Goal: Task Accomplishment & Management: Complete application form

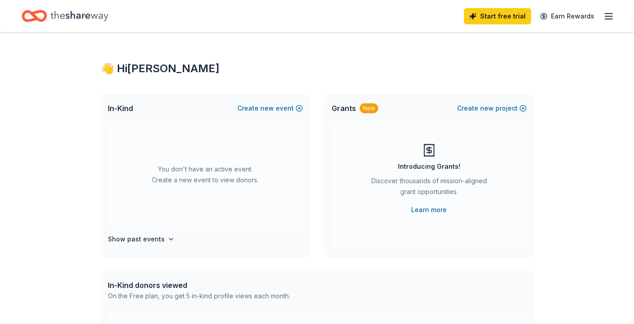
click at [37, 133] on div "👋 Hi [PERSON_NAME] In-Kind Create new event You don't have an active event. Cre…" at bounding box center [317, 295] width 634 height 527
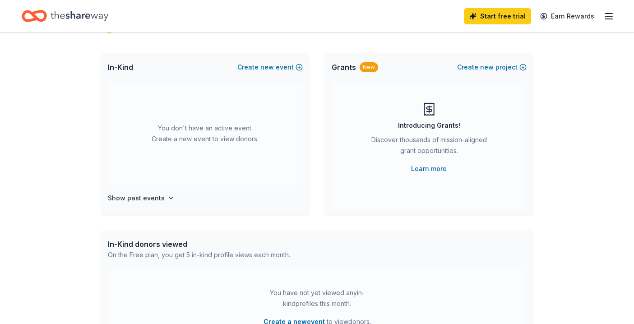
scroll to position [44, 0]
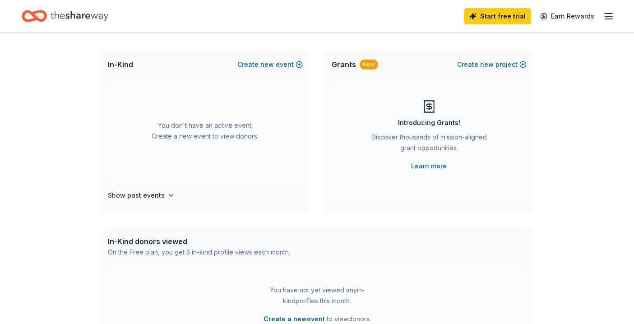
click at [607, 19] on line "button" at bounding box center [608, 19] width 7 height 0
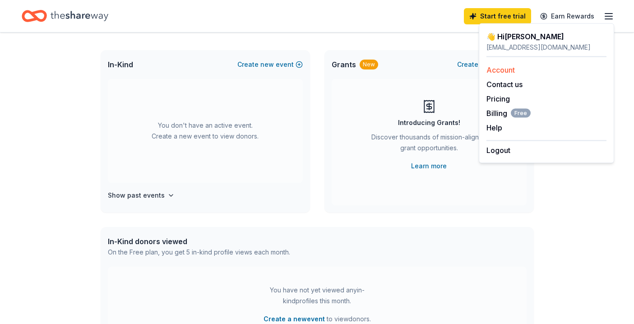
click at [503, 70] on link "Account" at bounding box center [500, 69] width 28 height 9
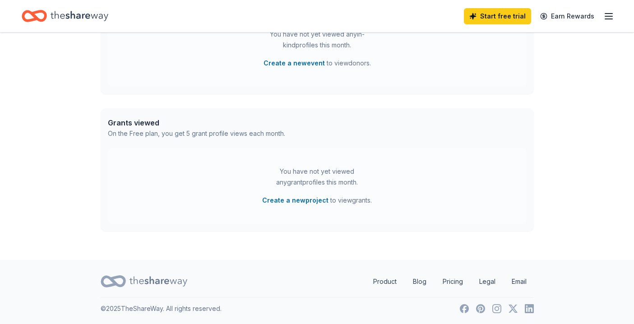
scroll to position [300, 0]
click at [607, 15] on icon "button" at bounding box center [608, 16] width 11 height 11
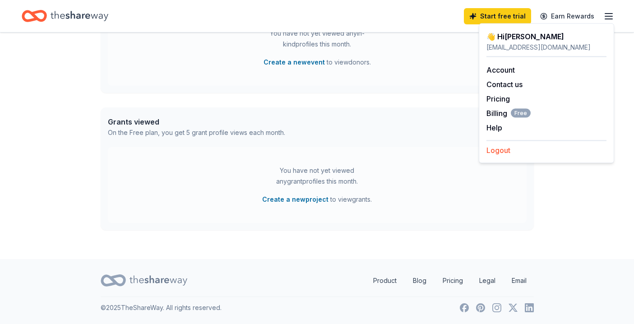
click at [494, 147] on button "Logout" at bounding box center [498, 150] width 24 height 11
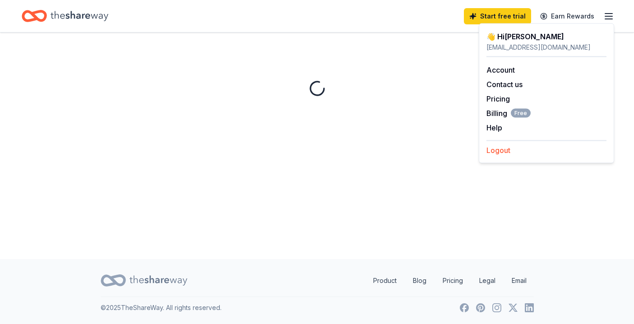
scroll to position [0, 0]
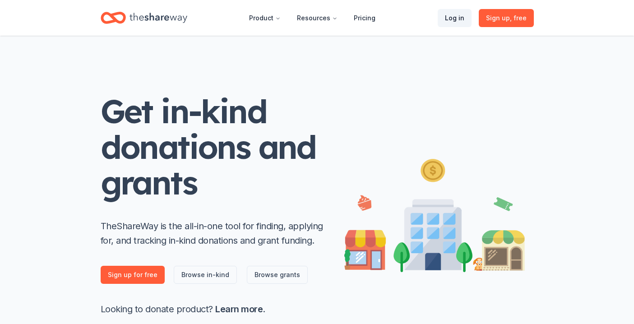
click at [451, 21] on link "Log in" at bounding box center [454, 18] width 34 height 18
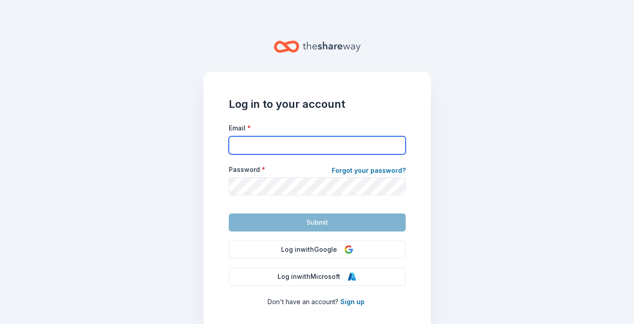
click at [337, 153] on input "Email *" at bounding box center [317, 145] width 177 height 18
type input "kristyaosborne@yahoo.com"
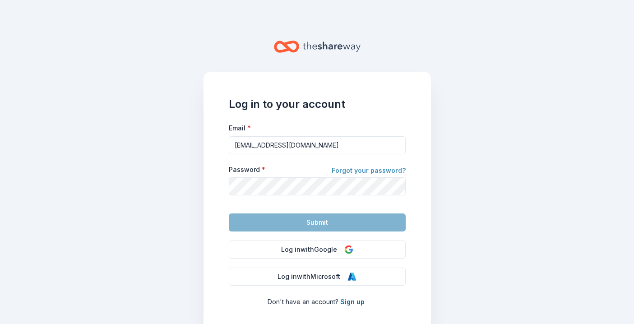
click at [382, 174] on link "Forgot your password?" at bounding box center [368, 171] width 74 height 13
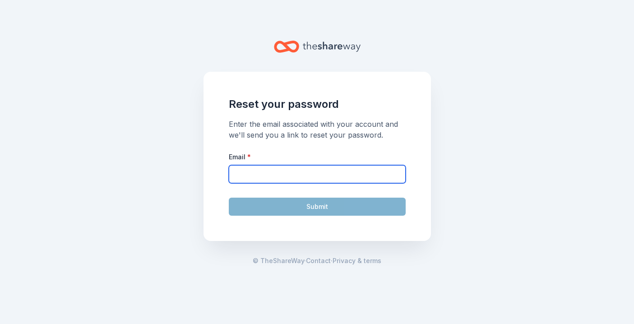
click at [347, 174] on input "Email *" at bounding box center [317, 174] width 177 height 18
type input "kristyaosborne@yahoo.com"
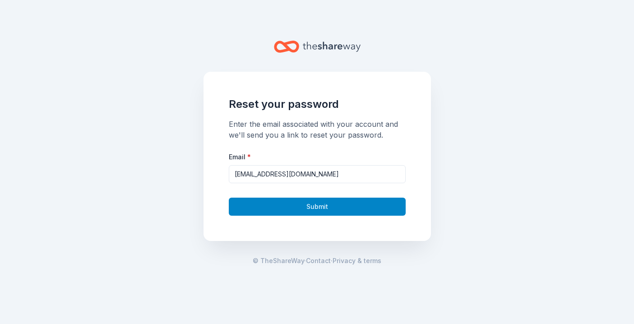
click at [334, 203] on button "Submit" at bounding box center [317, 207] width 177 height 18
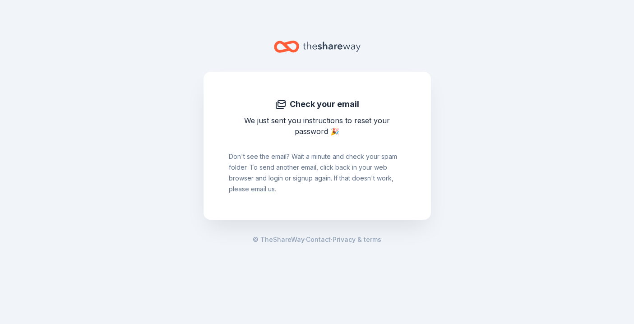
click at [443, 173] on main "Check your email We just sent you instructions to reset your password 🎉 Don ' t…" at bounding box center [317, 162] width 634 height 324
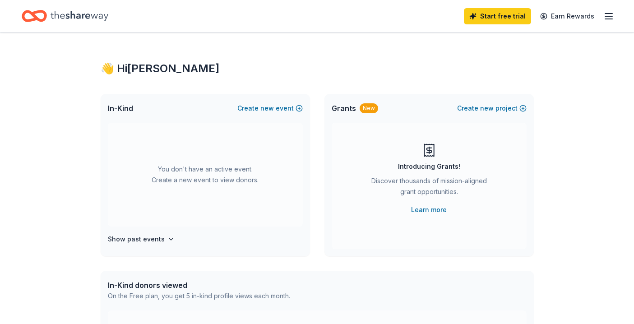
click at [607, 16] on line "button" at bounding box center [608, 16] width 7 height 0
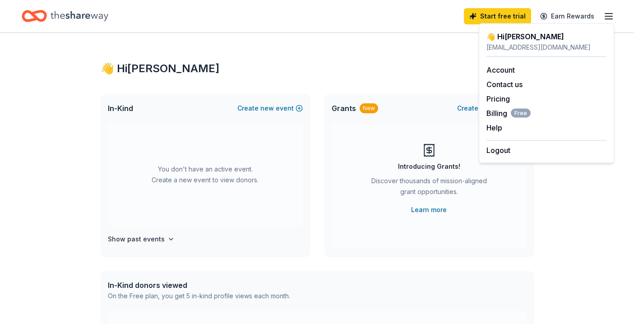
click at [561, 279] on div "👋 Hi [PERSON_NAME] In-Kind Create new event You don't have an active event. Cre…" at bounding box center [317, 295] width 634 height 527
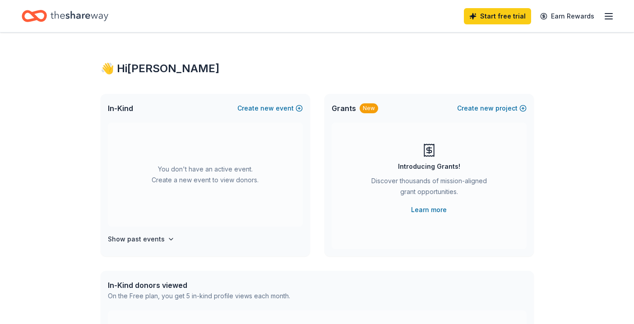
click at [604, 20] on icon "button" at bounding box center [608, 16] width 11 height 11
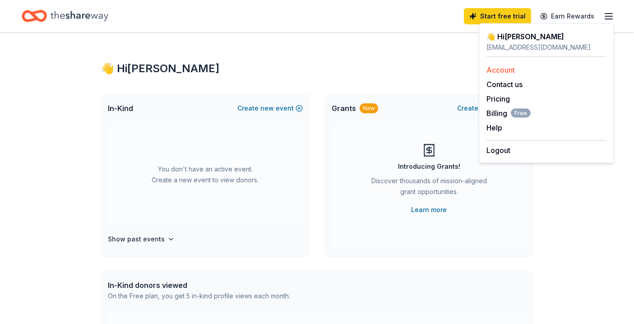
click at [497, 71] on link "Account" at bounding box center [500, 69] width 28 height 9
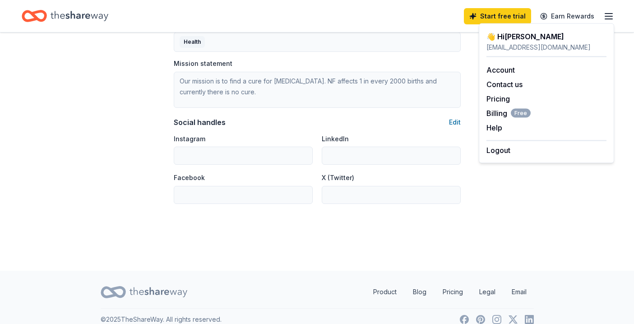
scroll to position [572, 0]
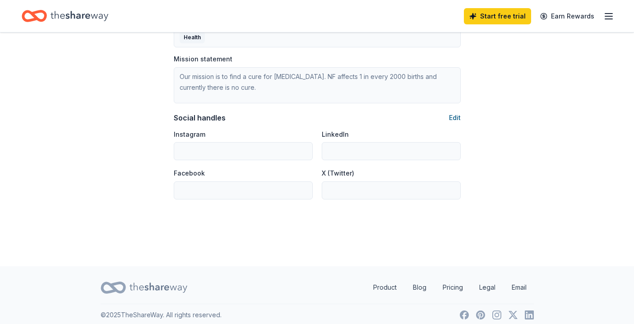
click at [456, 118] on button "Edit" at bounding box center [455, 117] width 12 height 11
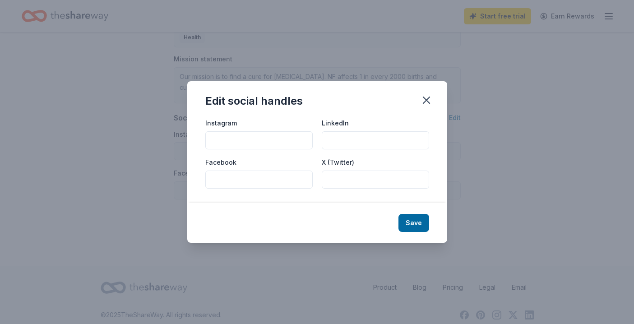
click at [279, 139] on input "Instagram" at bounding box center [258, 140] width 107 height 18
type input "@cupidsundierunchs"
click at [410, 224] on button "Save" at bounding box center [413, 223] width 31 height 18
type input "@cupidsundierunchs"
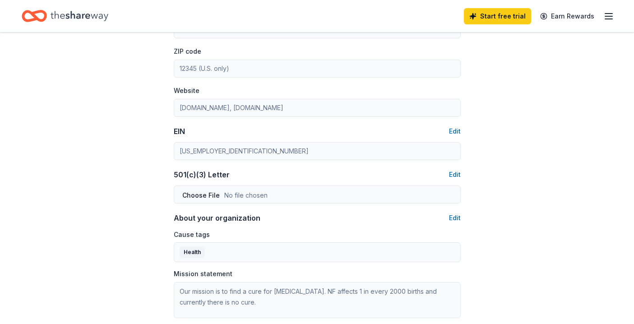
scroll to position [304, 0]
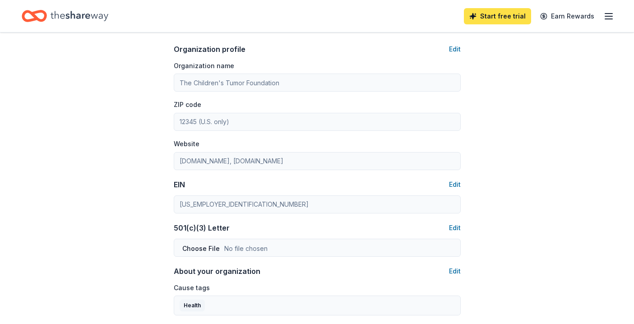
click at [504, 16] on link "Start free trial" at bounding box center [497, 16] width 67 height 16
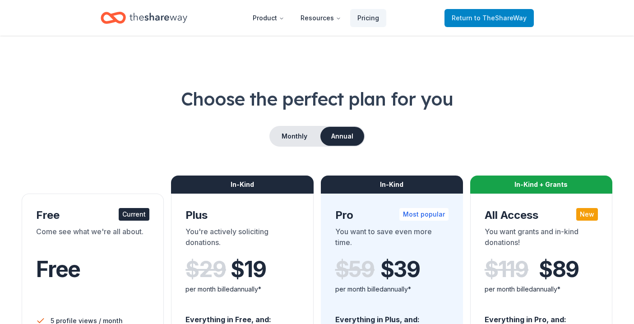
click at [502, 21] on span "to TheShareWay" at bounding box center [500, 18] width 52 height 8
click at [456, 18] on span "Return to TheShareWay" at bounding box center [488, 18] width 75 height 11
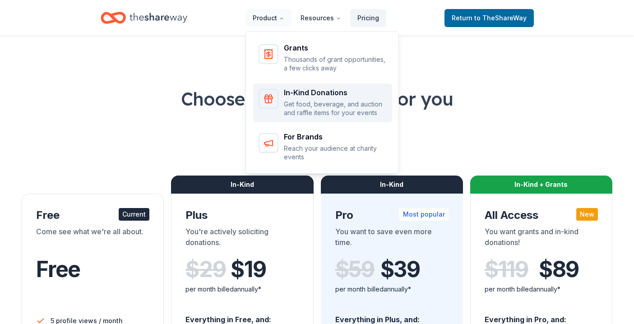
click at [296, 101] on p "Get food, beverage, and auction and raffle items for your events" at bounding box center [335, 109] width 103 height 18
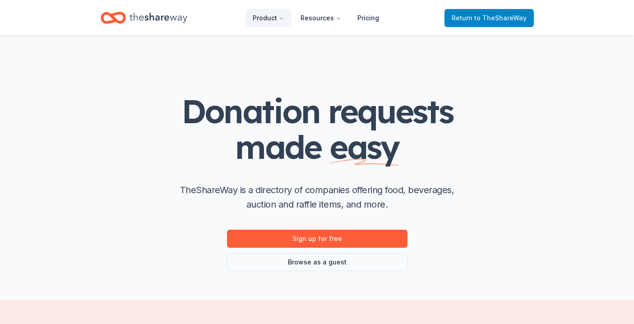
click at [480, 15] on span "to TheShareWay" at bounding box center [500, 18] width 52 height 8
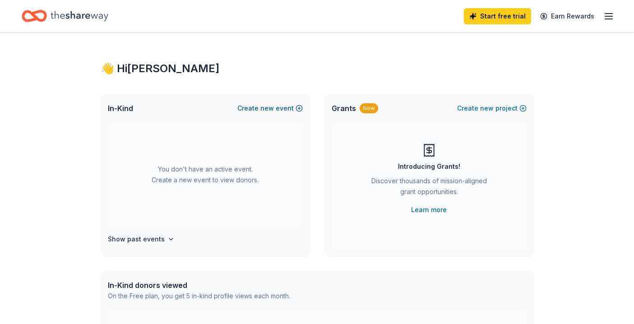
click at [290, 108] on button "Create new event" at bounding box center [269, 108] width 65 height 11
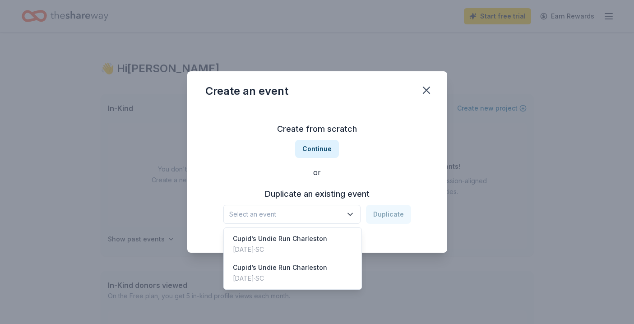
click at [300, 216] on span "Select an event" at bounding box center [285, 214] width 113 height 11
click at [320, 147] on div "Create from scratch Continue or Duplicate an existing event Select an event Dup…" at bounding box center [317, 172] width 224 height 131
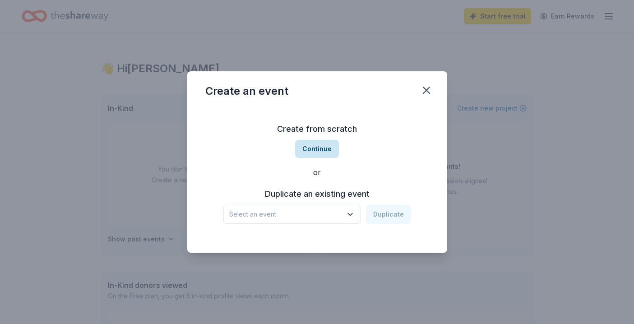
click at [320, 148] on button "Continue" at bounding box center [317, 149] width 44 height 18
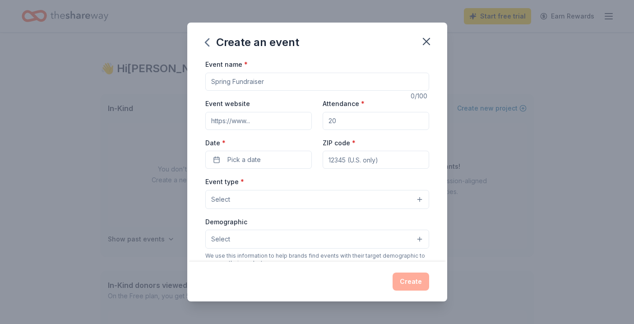
click at [272, 79] on input "Event name *" at bounding box center [317, 82] width 224 height 18
type input "C"
type input "T"
type input "Cupid's Undie Run 2026"
click at [258, 125] on input "Event website" at bounding box center [258, 121] width 106 height 18
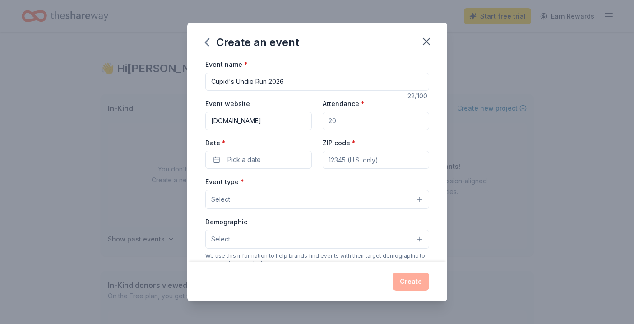
type input "www.cupids.org"
click at [379, 128] on input "Attendance *" at bounding box center [375, 121] width 106 height 18
type input "175"
click at [275, 164] on button "Pick a date" at bounding box center [258, 160] width 106 height 18
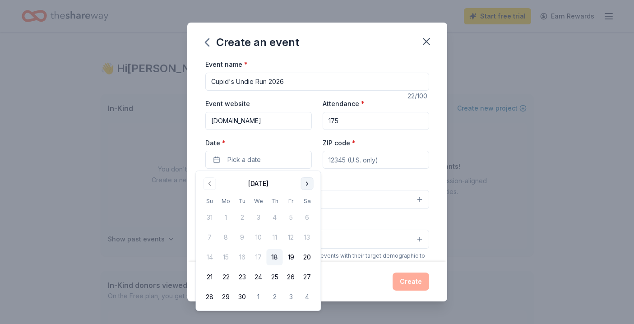
click at [307, 186] on button "Go to next month" at bounding box center [307, 183] width 13 height 13
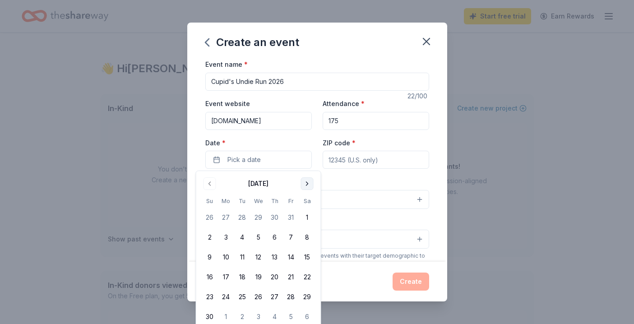
click at [307, 186] on button "Go to next month" at bounding box center [307, 183] width 13 height 13
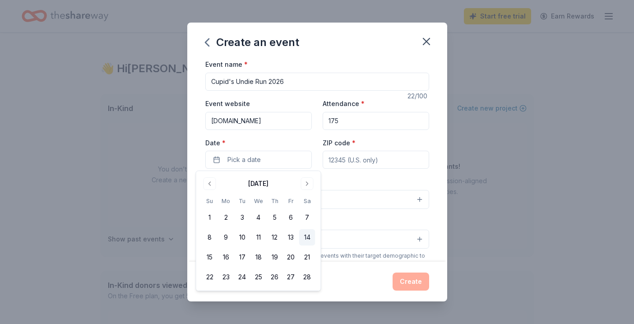
click at [304, 238] on button "14" at bounding box center [307, 237] width 16 height 16
click at [350, 178] on div "Event type * Select" at bounding box center [317, 192] width 224 height 33
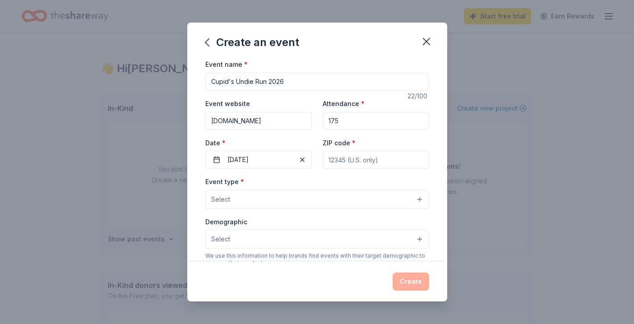
click at [350, 159] on input "ZIP code *" at bounding box center [375, 160] width 106 height 18
type input "29439"
click at [284, 199] on button "Select" at bounding box center [317, 199] width 224 height 19
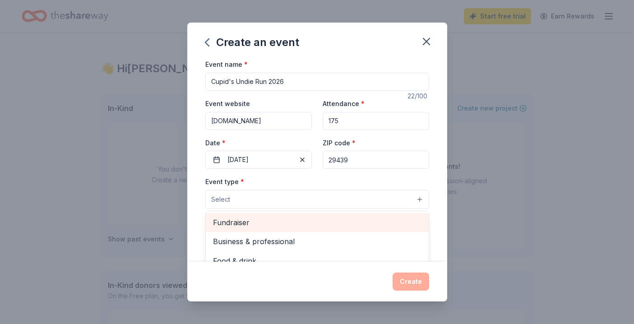
click at [273, 222] on span "Fundraiser" at bounding box center [317, 222] width 208 height 12
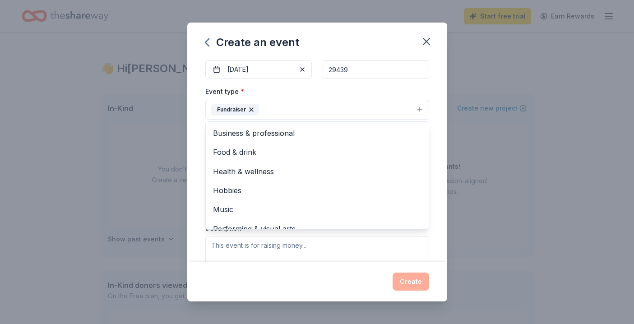
scroll to position [95, 0]
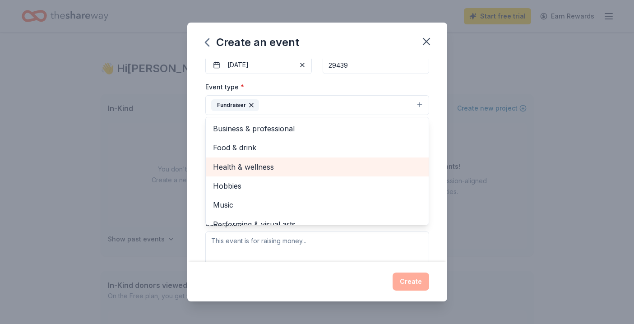
click at [292, 168] on span "Health & wellness" at bounding box center [317, 167] width 208 height 12
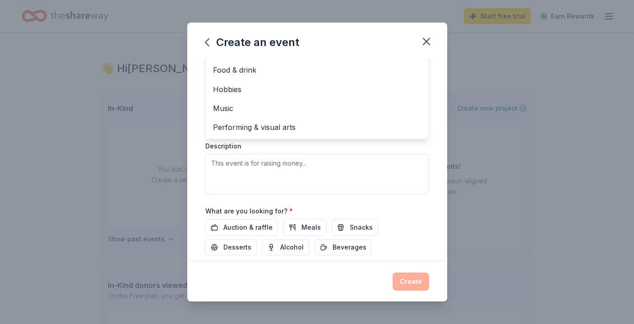
click at [197, 149] on div "Event name * Cupid's Undie Run 2026 22 /100 Event website www.cupids.org Attend…" at bounding box center [317, 160] width 260 height 202
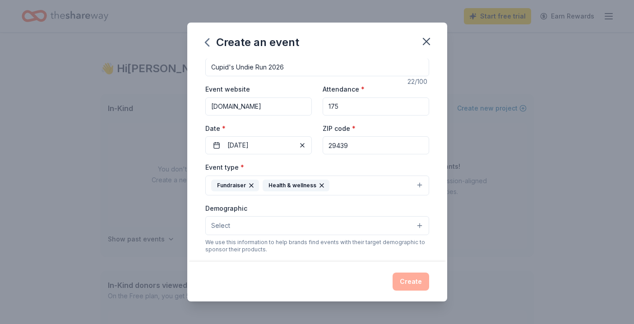
scroll to position [13, 0]
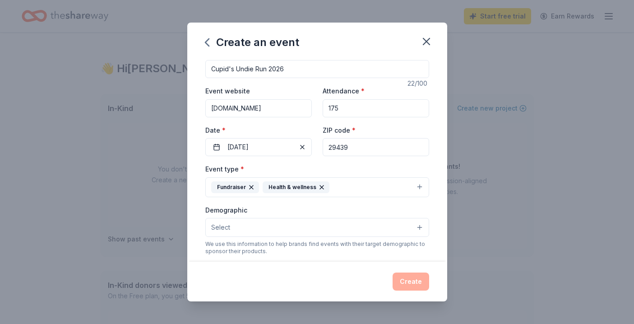
click at [240, 228] on button "Select" at bounding box center [317, 227] width 224 height 19
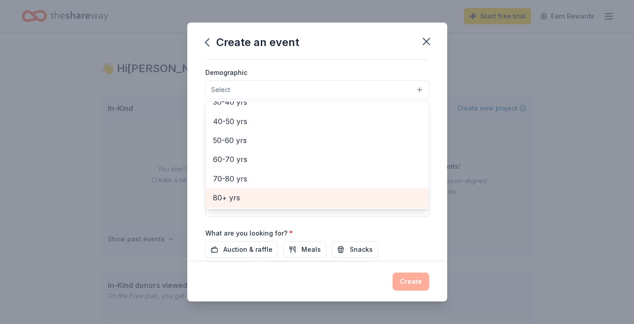
scroll to position [158, 0]
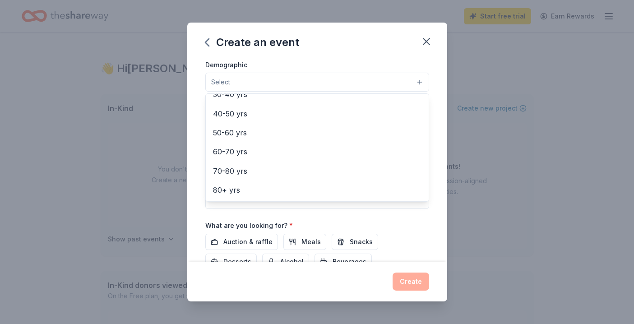
click at [196, 175] on div "Event name * Cupid's Undie Run 2026 22 /100 Event website www.cupids.org Attend…" at bounding box center [317, 160] width 260 height 202
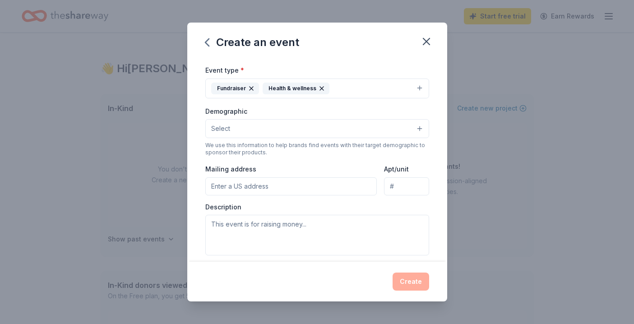
scroll to position [101, 0]
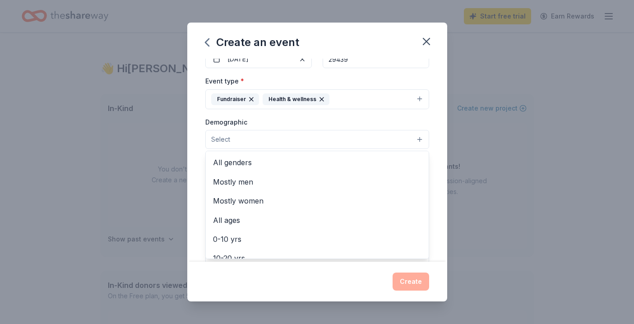
click at [366, 139] on button "Select" at bounding box center [317, 139] width 224 height 19
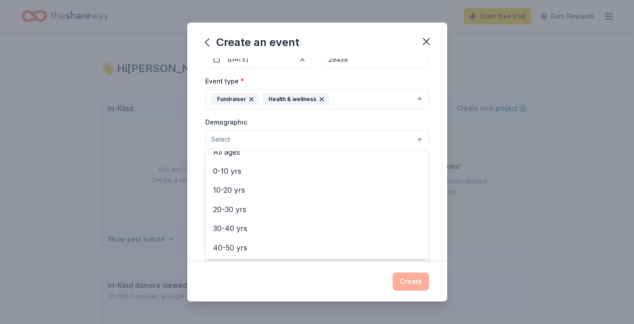
scroll to position [74, 0]
click at [194, 190] on div "Event name * Cupid's Undie Run 2026 22 /100 Event website www.cupids.org Attend…" at bounding box center [317, 160] width 260 height 202
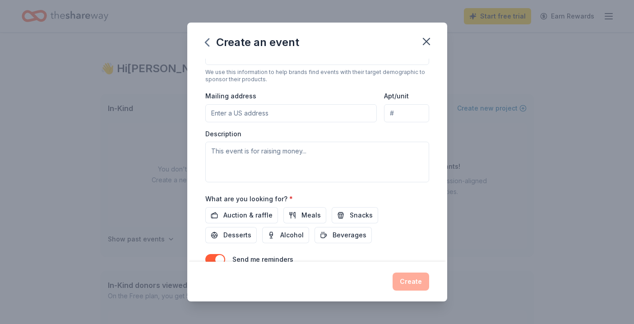
scroll to position [208, 0]
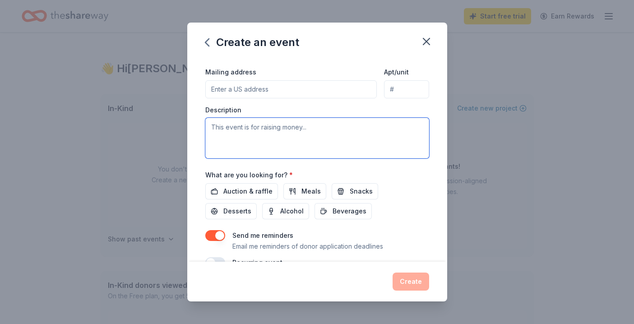
click at [256, 137] on textarea at bounding box center [317, 138] width 224 height 41
paste textarea "We are part of The Children's Tumor Foundation and we raise money to fund resea…"
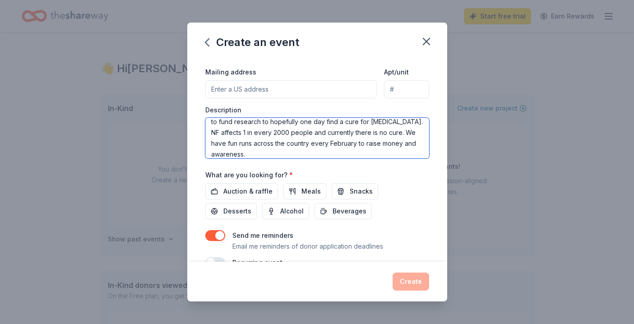
scroll to position [22, 0]
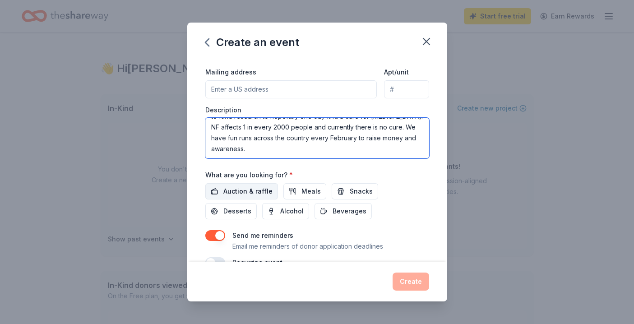
type textarea "We are part of The Children's Tumor Foundation and we raise money to fund resea…"
click at [247, 192] on span "Auction & raffle" at bounding box center [247, 191] width 49 height 11
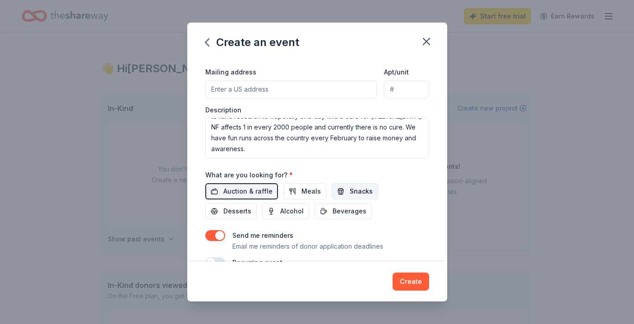
click at [356, 196] on span "Snacks" at bounding box center [361, 191] width 23 height 11
click at [332, 211] on span "Beverages" at bounding box center [349, 211] width 34 height 11
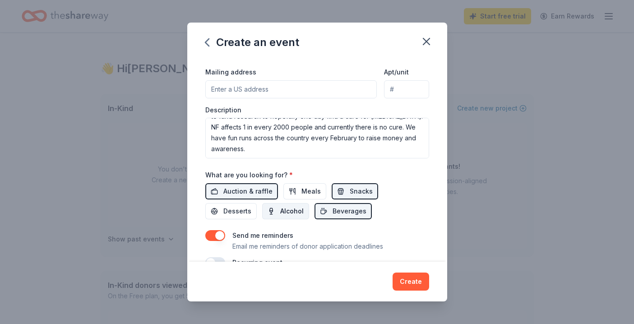
click at [280, 210] on span "Alcohol" at bounding box center [291, 211] width 23 height 11
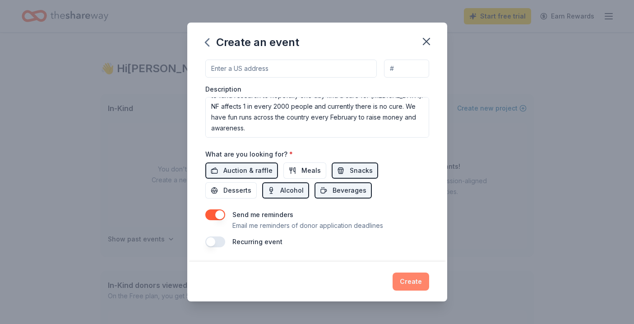
click at [417, 278] on button "Create" at bounding box center [410, 281] width 37 height 18
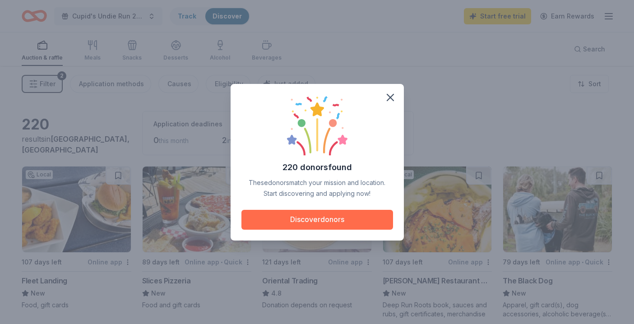
click at [297, 225] on button "Discover donors" at bounding box center [317, 220] width 152 height 20
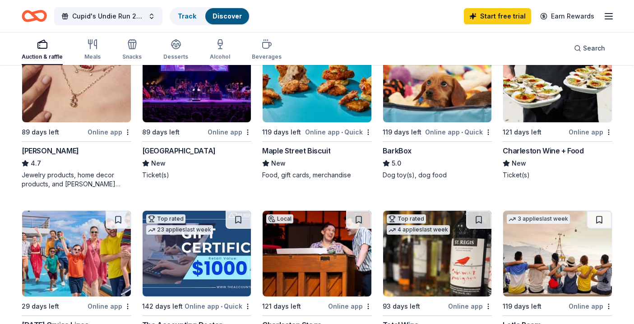
scroll to position [304, 0]
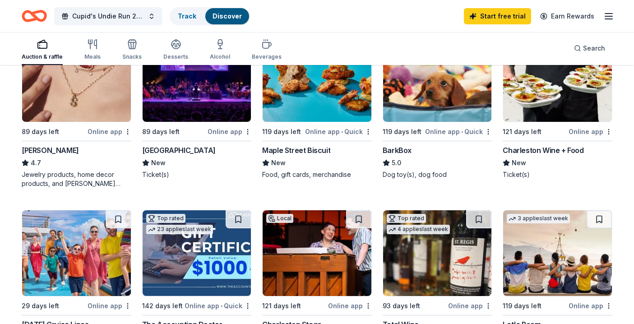
click at [578, 125] on div "Local 121 days left Online app Charleston Wine + Food New Ticket(s)" at bounding box center [557, 107] width 110 height 143
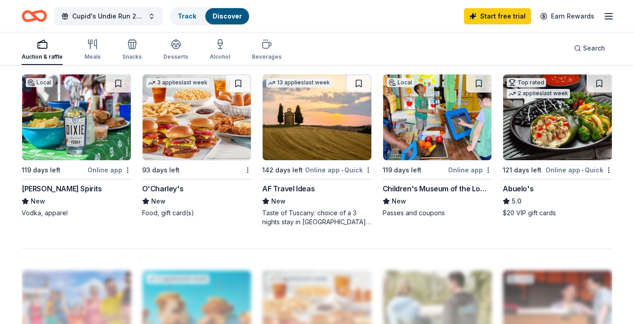
scroll to position [616, 0]
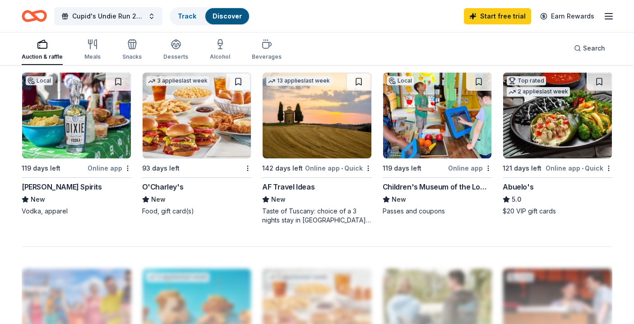
click at [421, 118] on img at bounding box center [437, 116] width 109 height 86
click at [480, 18] on link "Start free trial" at bounding box center [497, 16] width 67 height 16
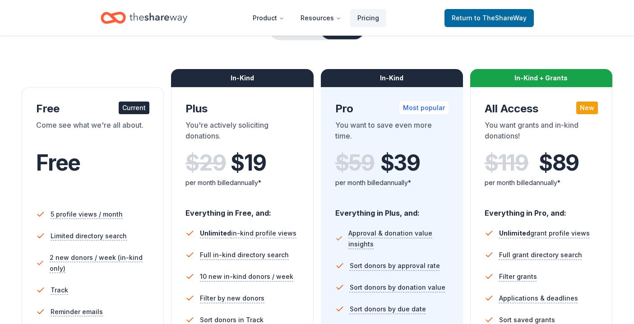
scroll to position [157, 0]
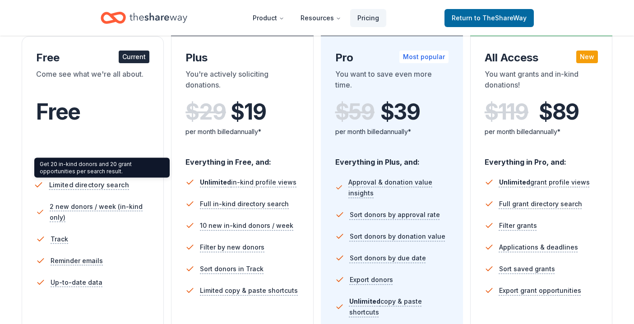
click at [118, 180] on span "Limited directory search" at bounding box center [89, 184] width 80 height 11
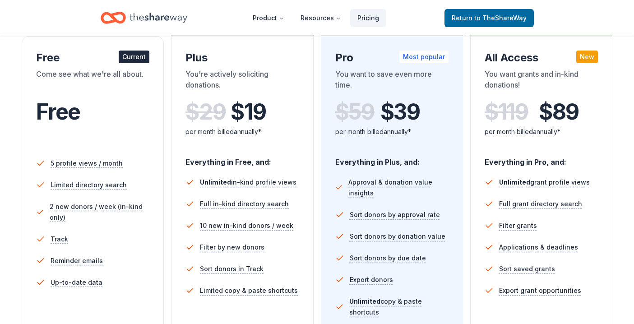
click at [130, 120] on div "Free" at bounding box center [92, 111] width 113 height 25
click at [135, 66] on div "Free Current Come see what we're all about. Free" at bounding box center [92, 100] width 113 height 98
click at [132, 135] on div "Free" at bounding box center [92, 124] width 113 height 50
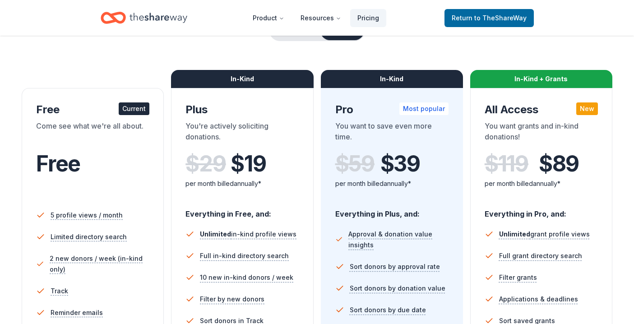
scroll to position [105, 0]
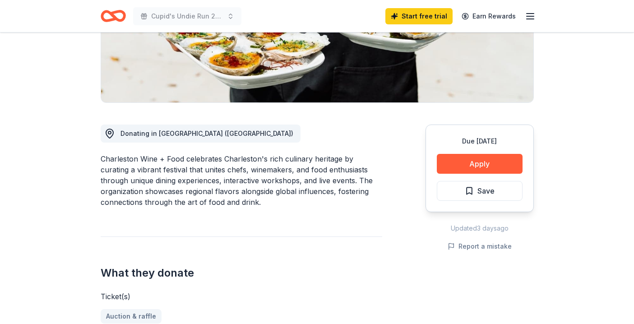
scroll to position [174, 0]
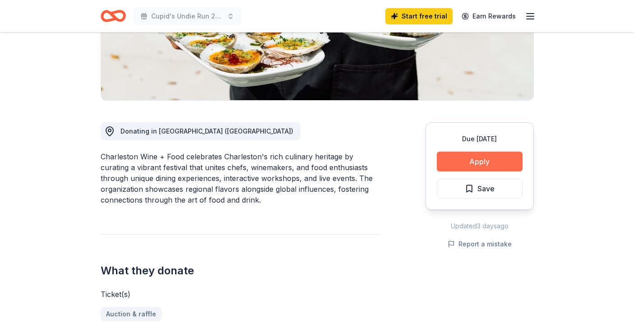
click at [463, 162] on button "Apply" at bounding box center [480, 162] width 86 height 20
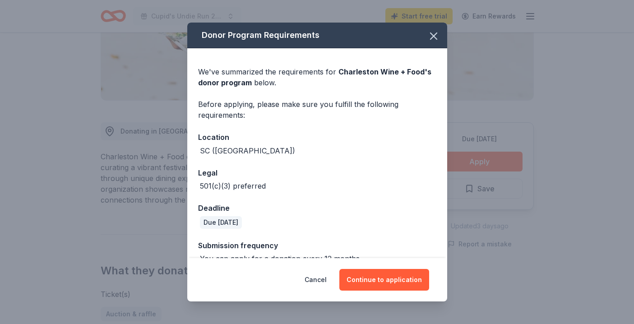
scroll to position [17, 0]
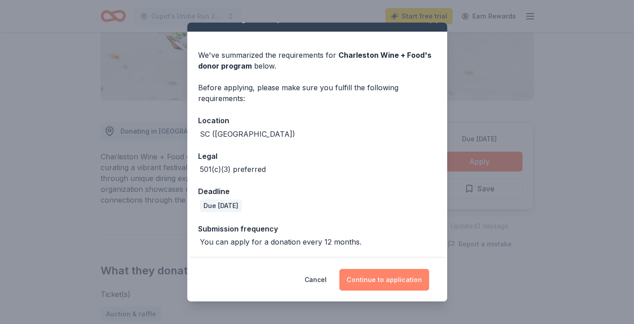
click at [365, 278] on button "Continue to application" at bounding box center [384, 280] width 90 height 22
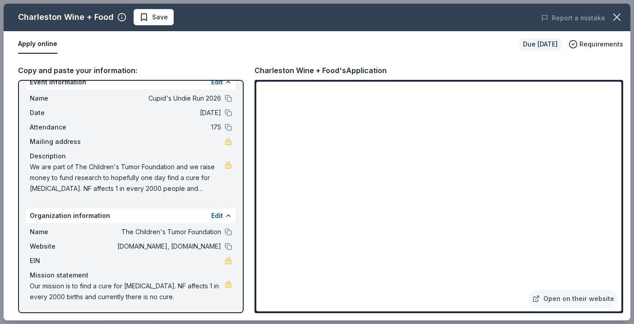
scroll to position [14, 0]
click at [549, 296] on link "Open on their website" at bounding box center [573, 299] width 89 height 18
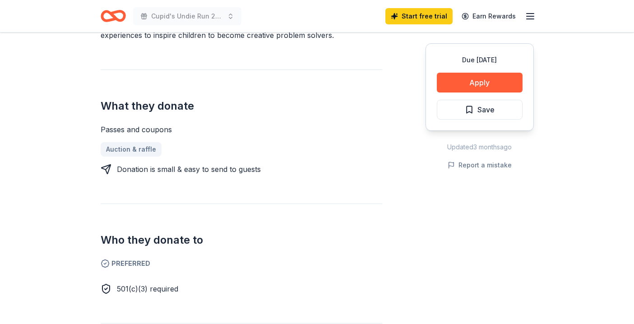
scroll to position [332, 0]
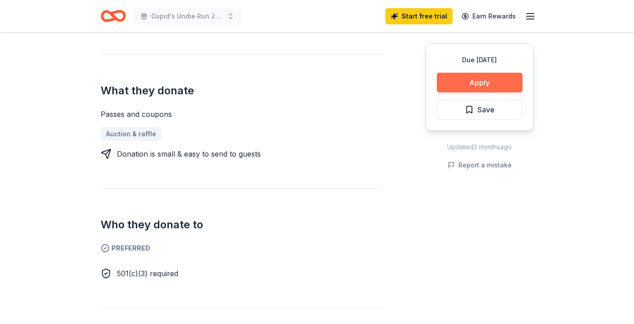
click at [463, 87] on button "Apply" at bounding box center [480, 83] width 86 height 20
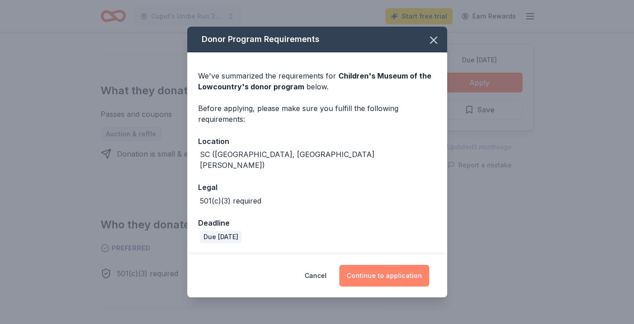
click at [359, 275] on button "Continue to application" at bounding box center [384, 276] width 90 height 22
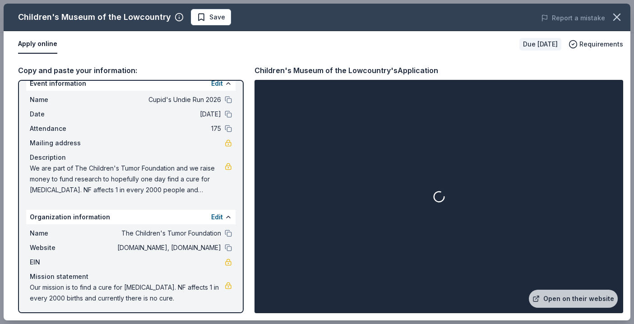
scroll to position [14, 0]
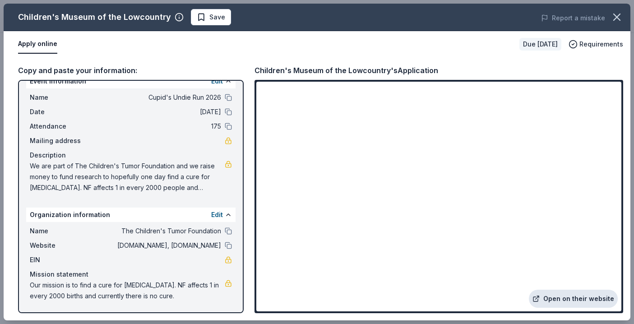
click at [580, 302] on link "Open on their website" at bounding box center [573, 299] width 89 height 18
